Goal: Transaction & Acquisition: Purchase product/service

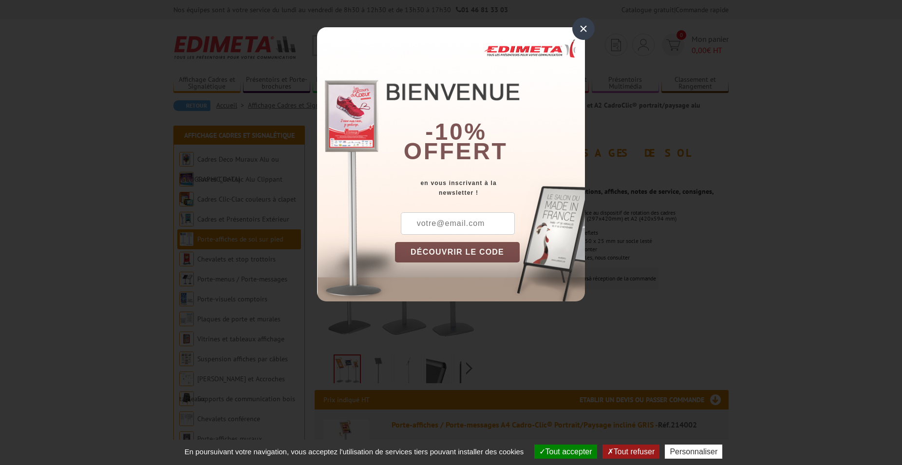
click at [582, 26] on div "×" at bounding box center [583, 29] width 22 height 22
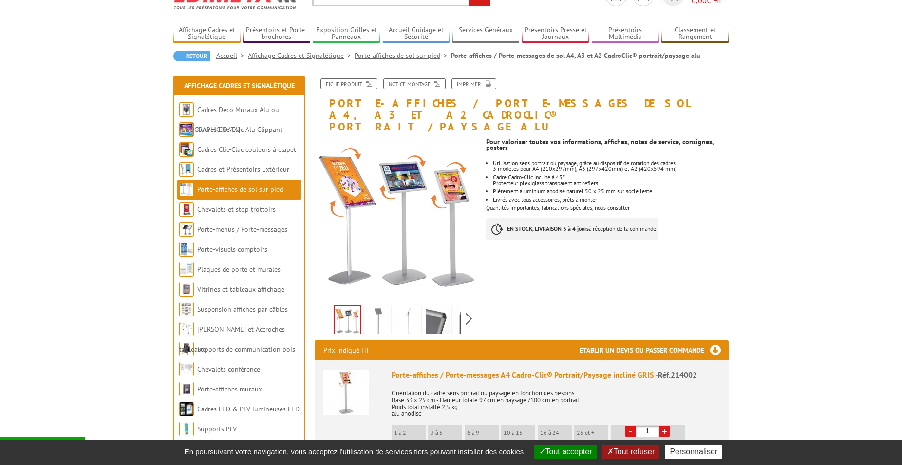
scroll to position [99, 0]
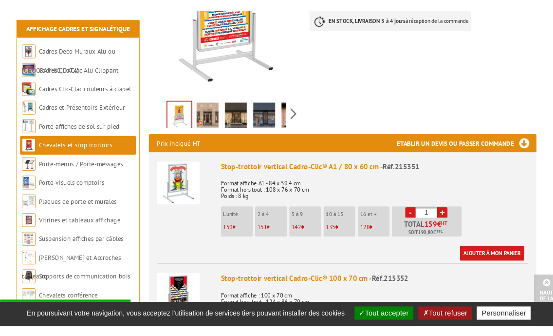
scroll to position [298, 0]
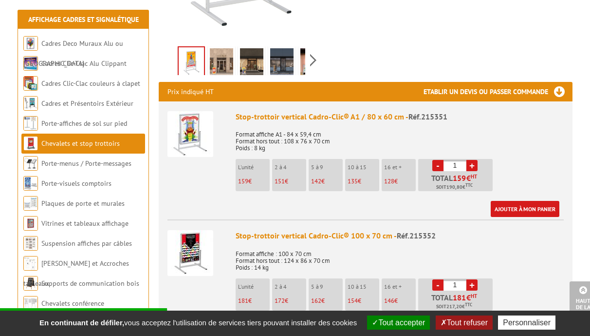
click at [359, 82] on div "Prix indiqué HT Etablir un devis ou passer commande" at bounding box center [366, 91] width 414 height 19
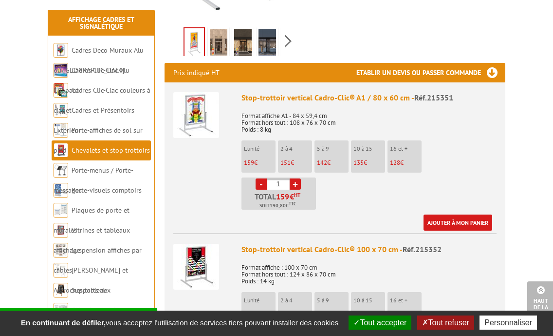
click at [344, 214] on div "Ajouter à mon panier" at bounding box center [367, 222] width 251 height 16
click at [393, 180] on ul "L'unité 159 € 2 à 4 151 € 5 à 9 142 € 10 à 15 135 € 16 et + 128 € - 1" at bounding box center [369, 174] width 255 height 69
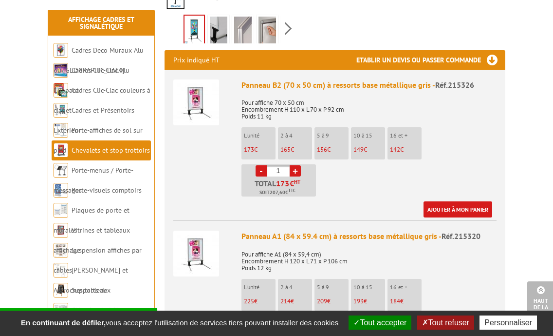
scroll to position [398, 0]
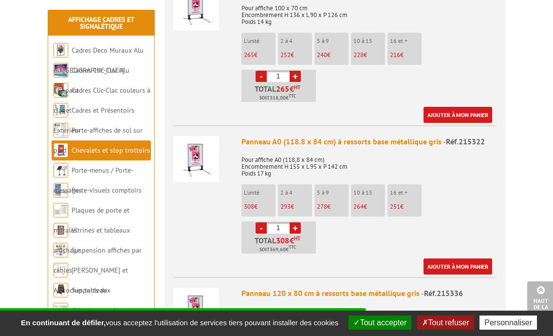
scroll to position [745, 0]
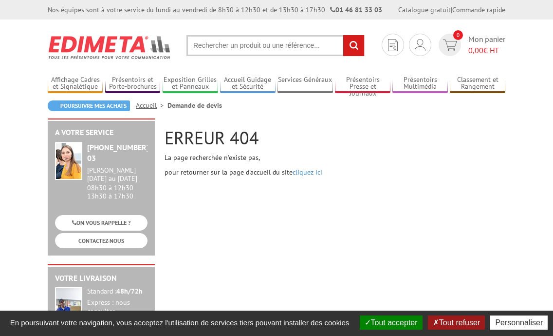
click at [223, 43] on input "text" at bounding box center [276, 45] width 178 height 21
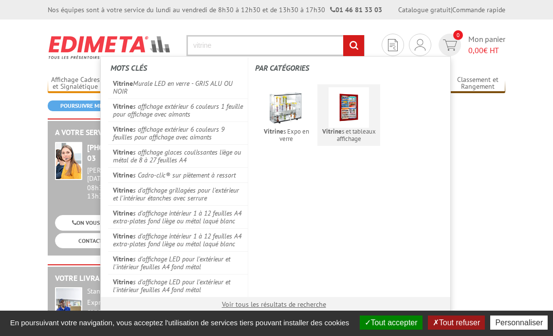
type input "vitrine"
click at [351, 133] on span "Vitrine s et tableaux affichage" at bounding box center [349, 135] width 57 height 15
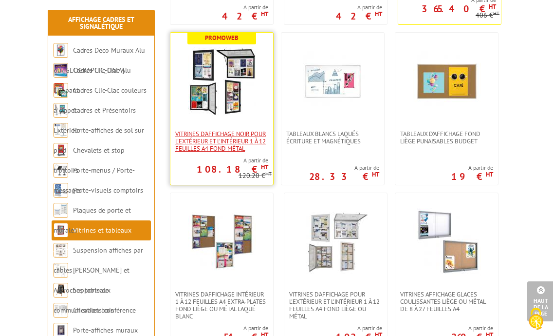
scroll to position [398, 0]
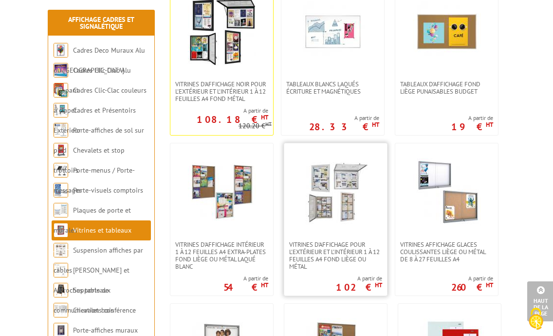
click at [334, 194] on img at bounding box center [336, 192] width 68 height 68
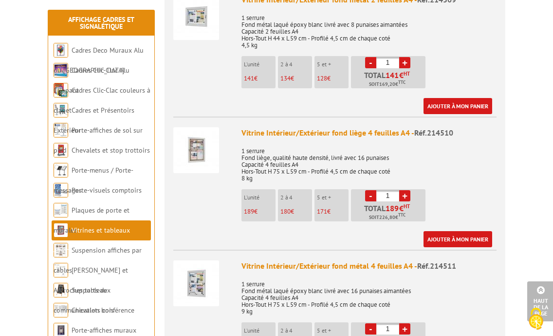
scroll to position [845, 0]
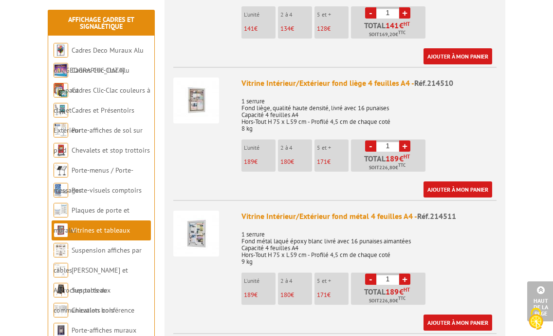
click at [377, 224] on p "1 serrure Fond métal laqué époxy blanc livré avec 16 punaises aimantées Capacit…" at bounding box center [369, 244] width 255 height 41
click at [319, 183] on div "Ajouter à mon panier" at bounding box center [367, 189] width 251 height 16
click at [359, 236] on p "1 serrure Fond métal laqué époxy blanc livré avec 16 punaises aimantées Capacit…" at bounding box center [369, 244] width 255 height 41
click at [324, 224] on p "1 serrure Fond métal laqué époxy blanc livré avec 16 punaises aimantées Capacit…" at bounding box center [369, 244] width 255 height 41
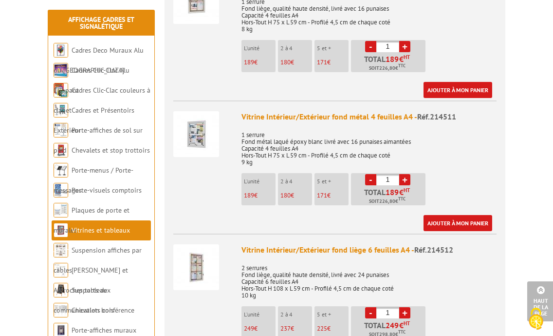
scroll to position [795, 0]
